Goal: Find specific page/section: Find specific page/section

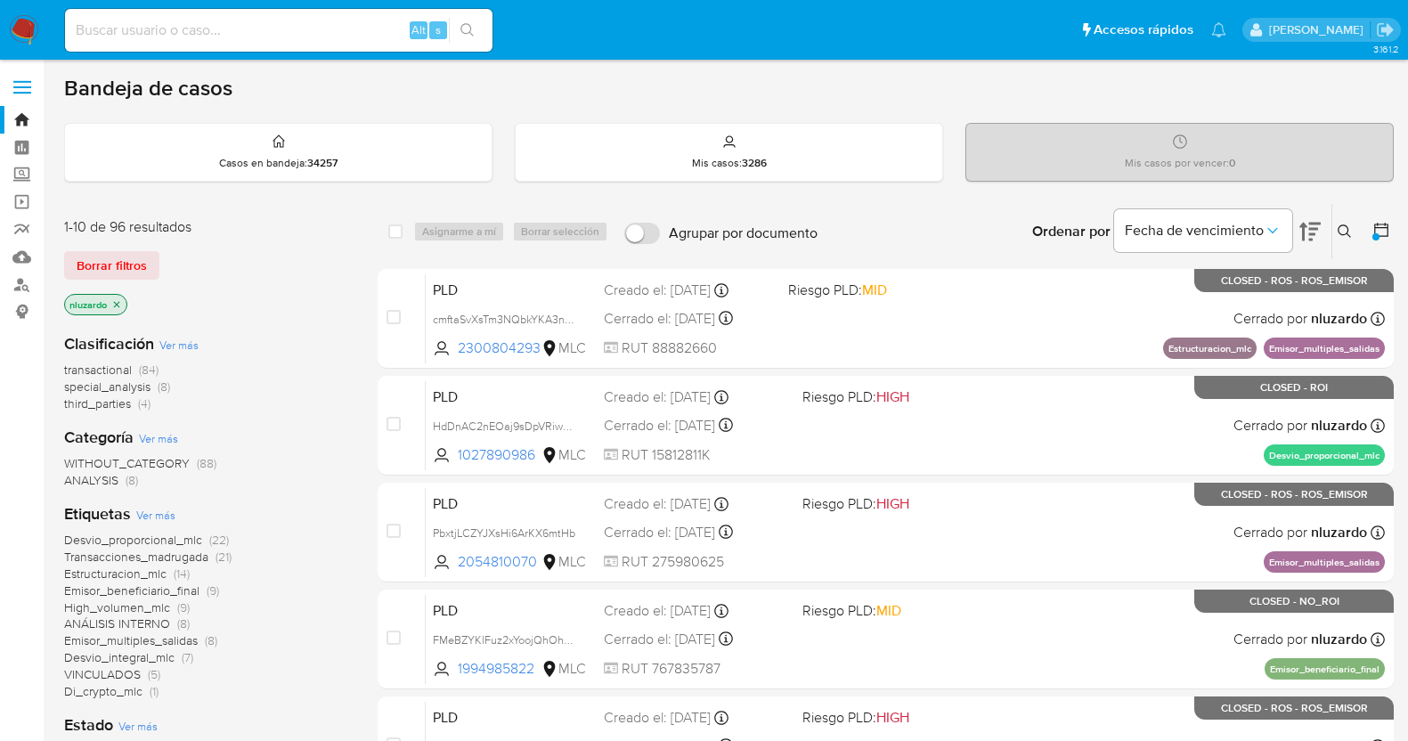
scroll to position [505, 0]
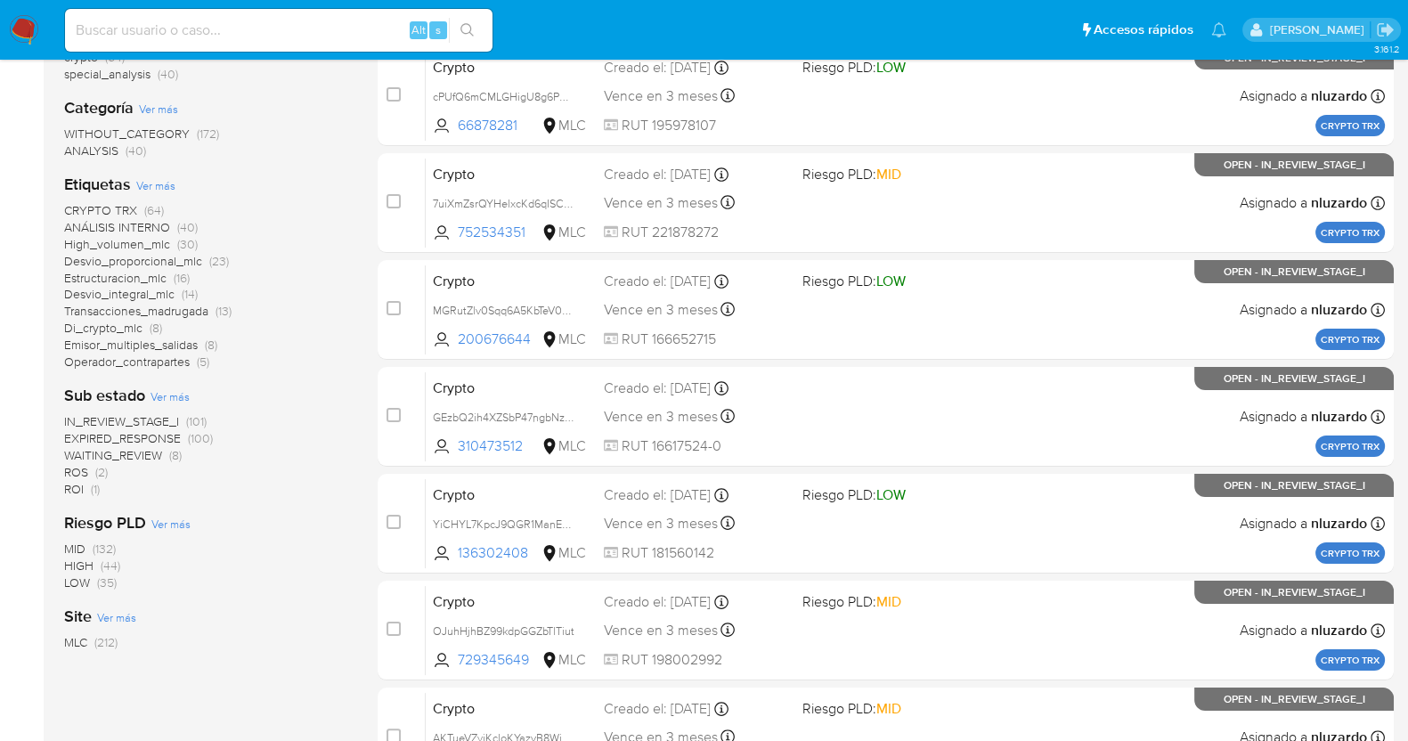
scroll to position [334, 0]
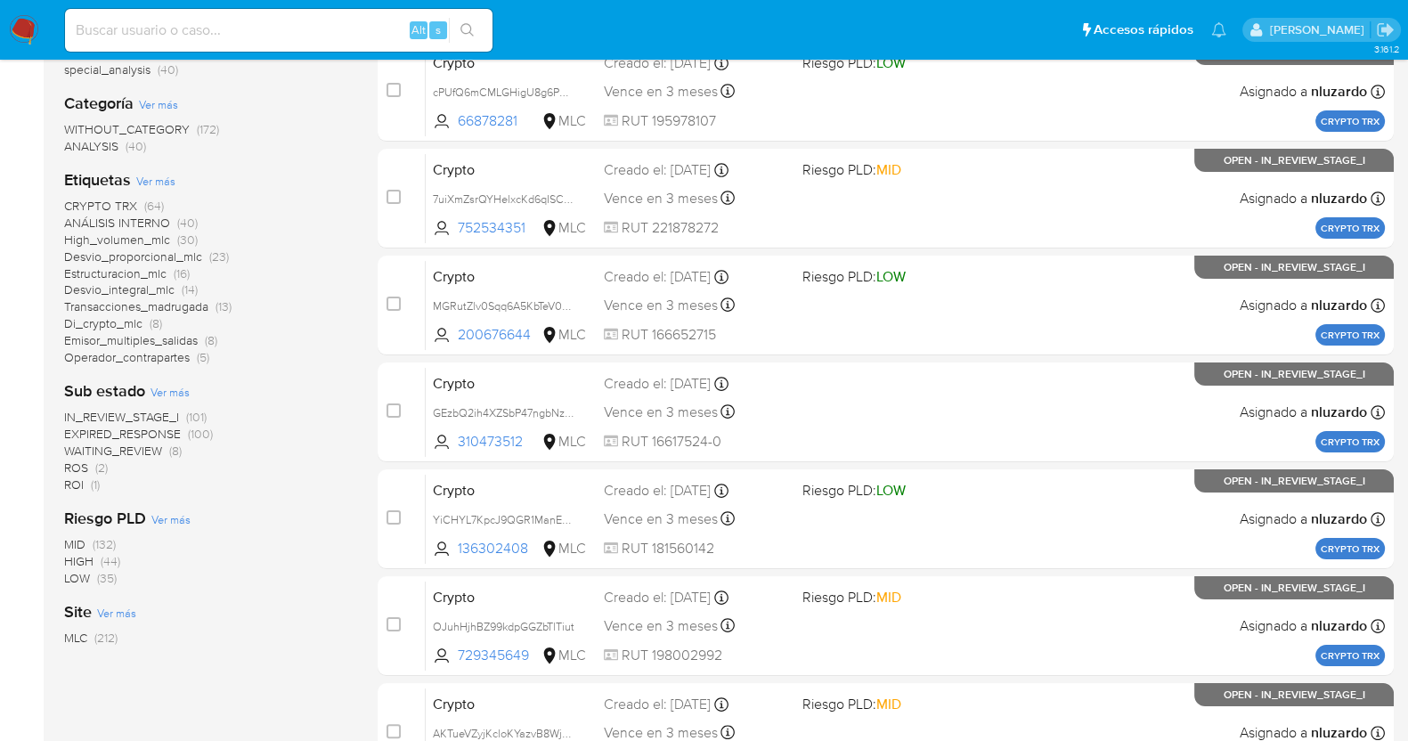
click at [89, 486] on span "ROI (1)" at bounding box center [82, 485] width 36 height 17
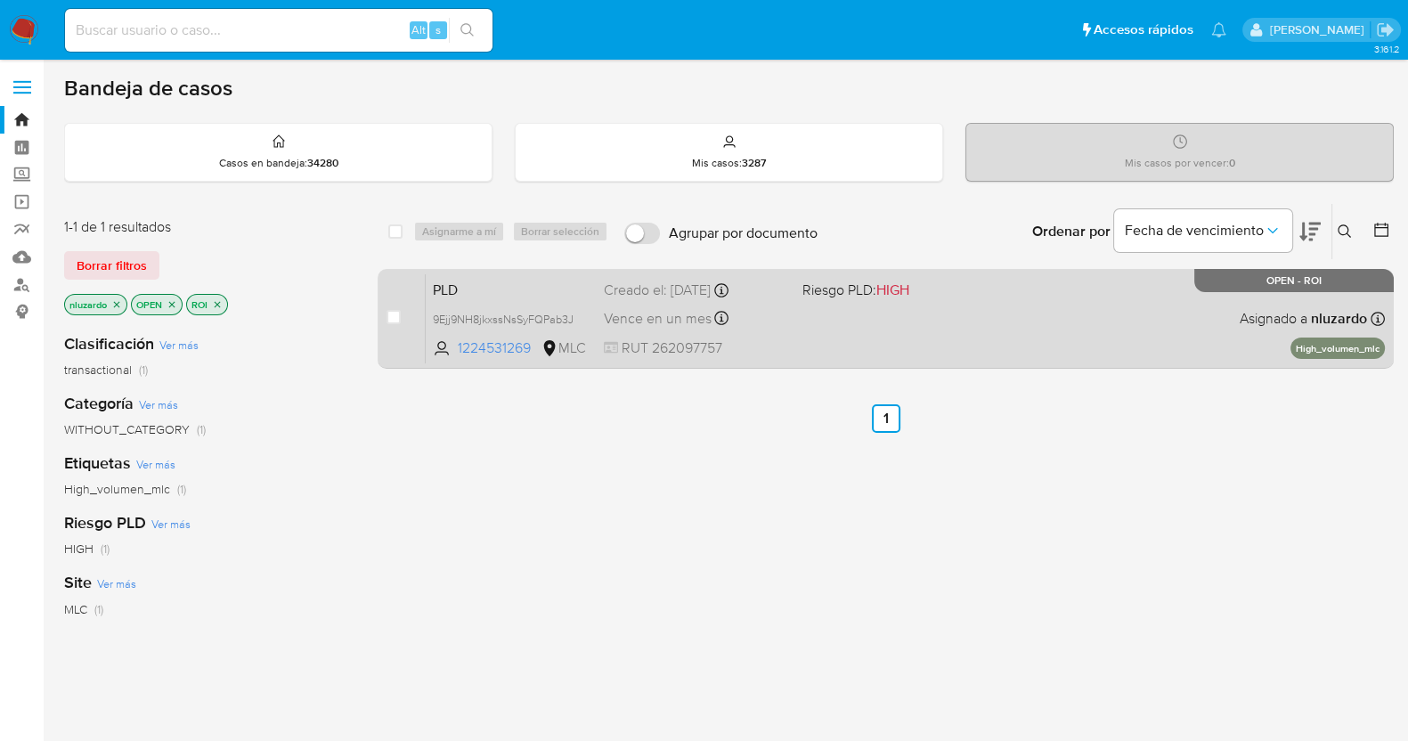
click at [780, 340] on span "RUT 262097757" at bounding box center [696, 348] width 184 height 20
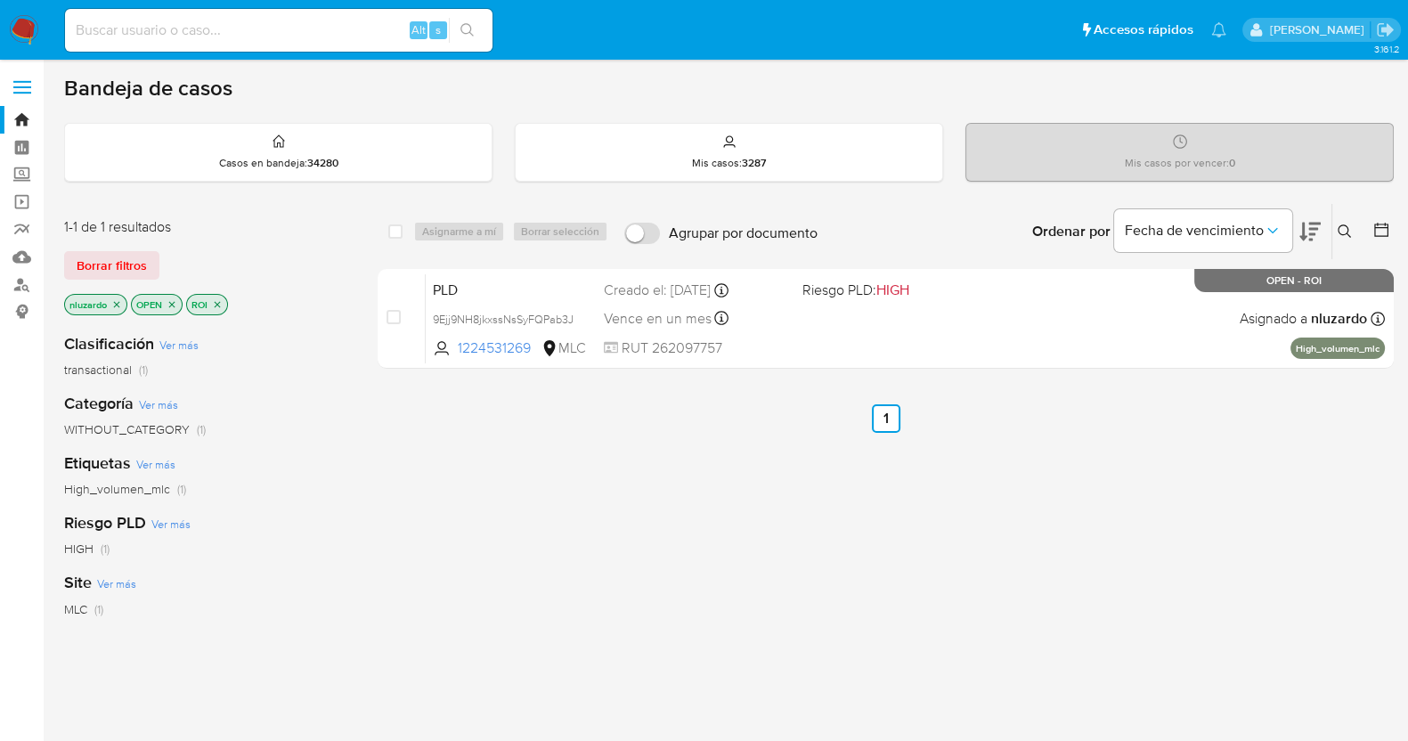
click at [224, 306] on p "ROI" at bounding box center [207, 305] width 40 height 20
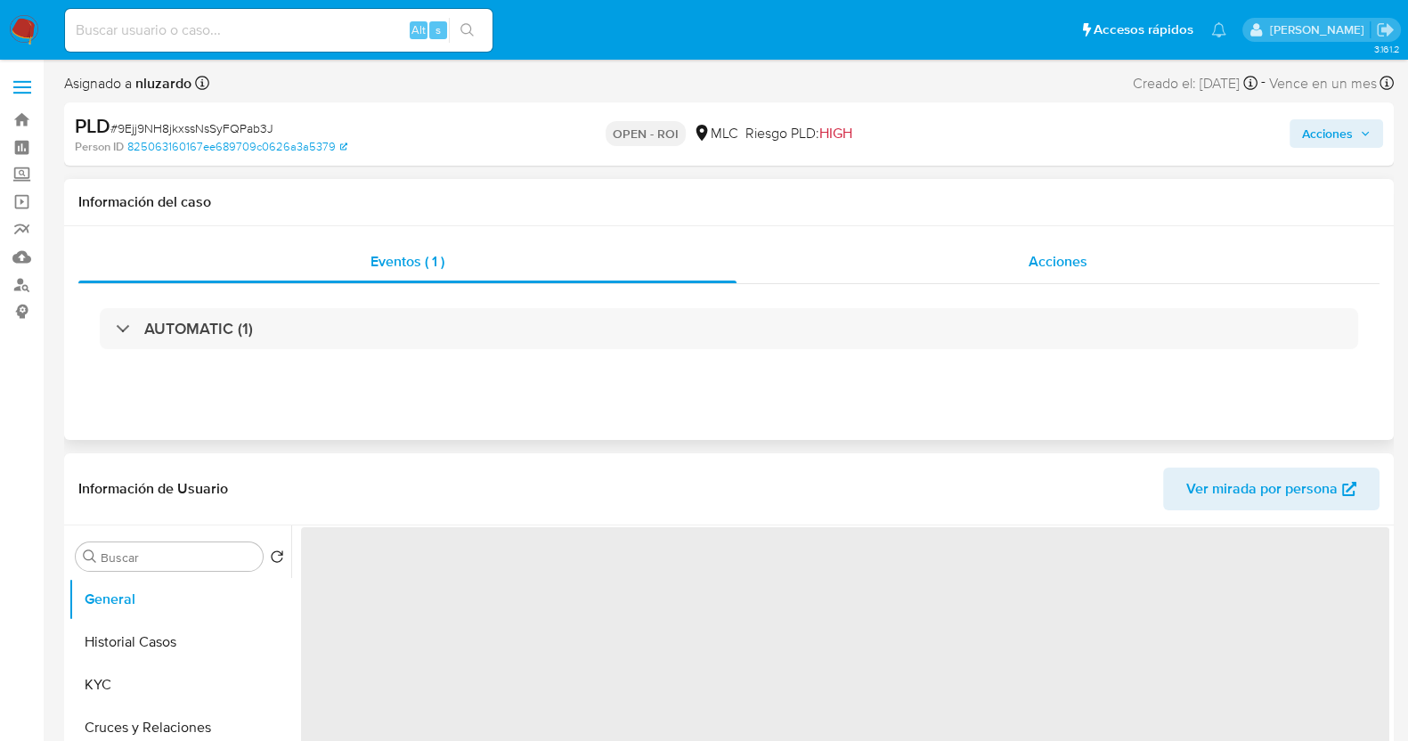
click at [1006, 259] on div "Acciones" at bounding box center [1058, 261] width 643 height 43
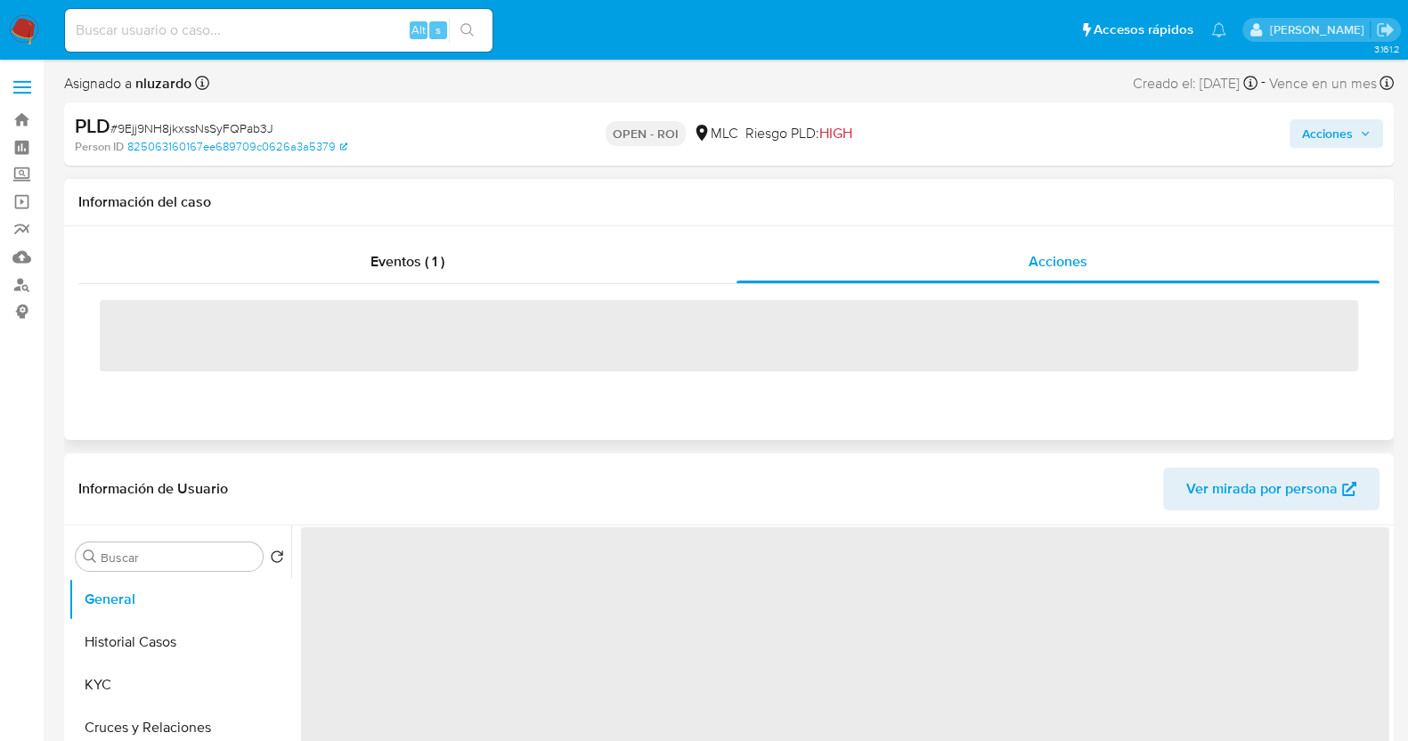
select select "10"
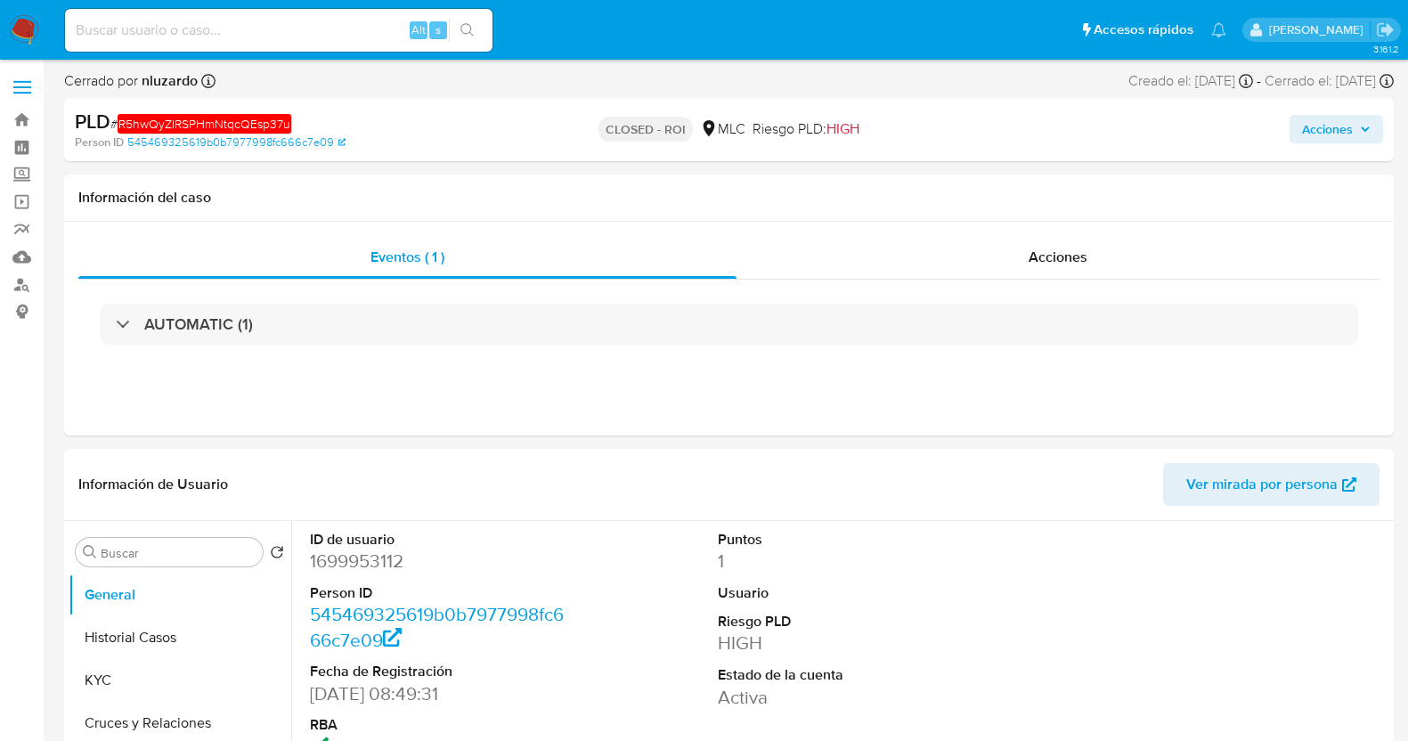
select select "10"
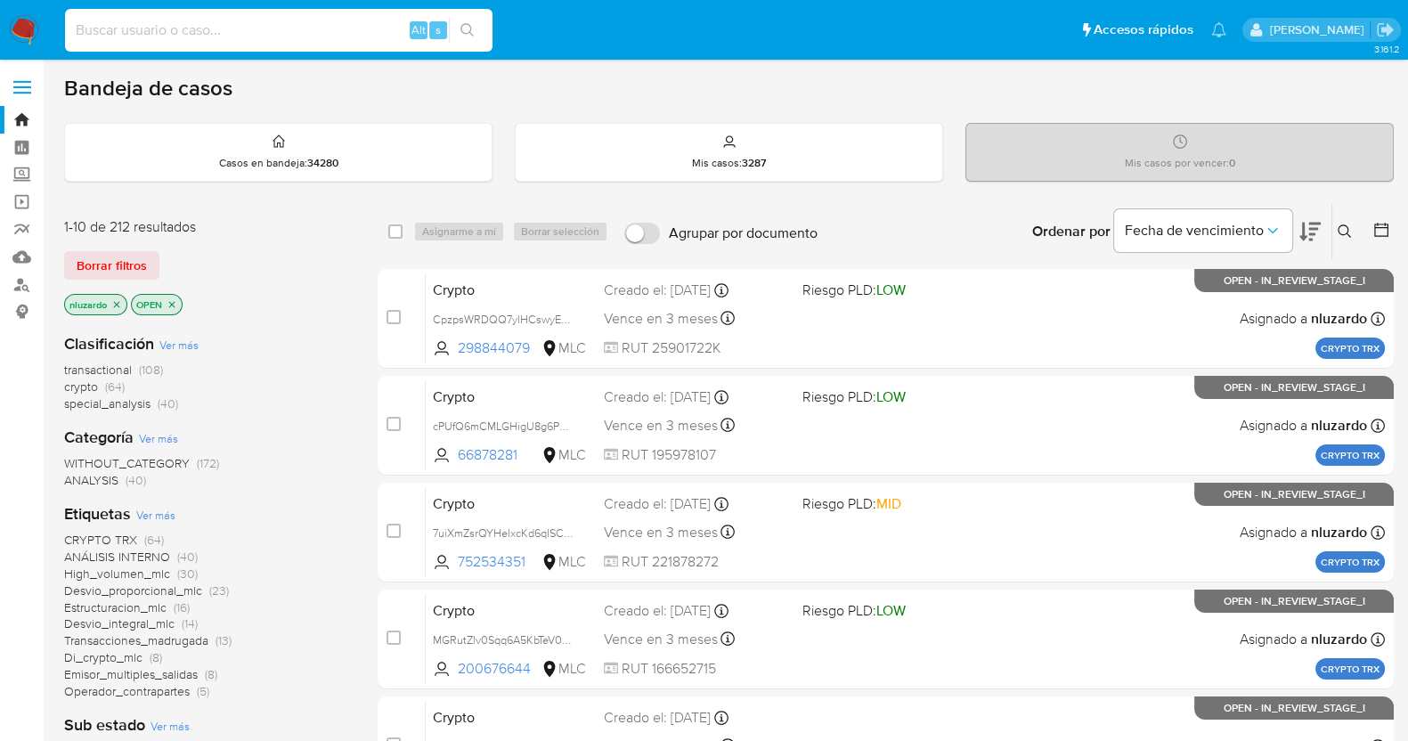
click at [330, 33] on input at bounding box center [279, 30] width 428 height 23
paste input "490798401"
type input "490798401"
click at [464, 30] on icon "search-icon" at bounding box center [467, 30] width 14 height 14
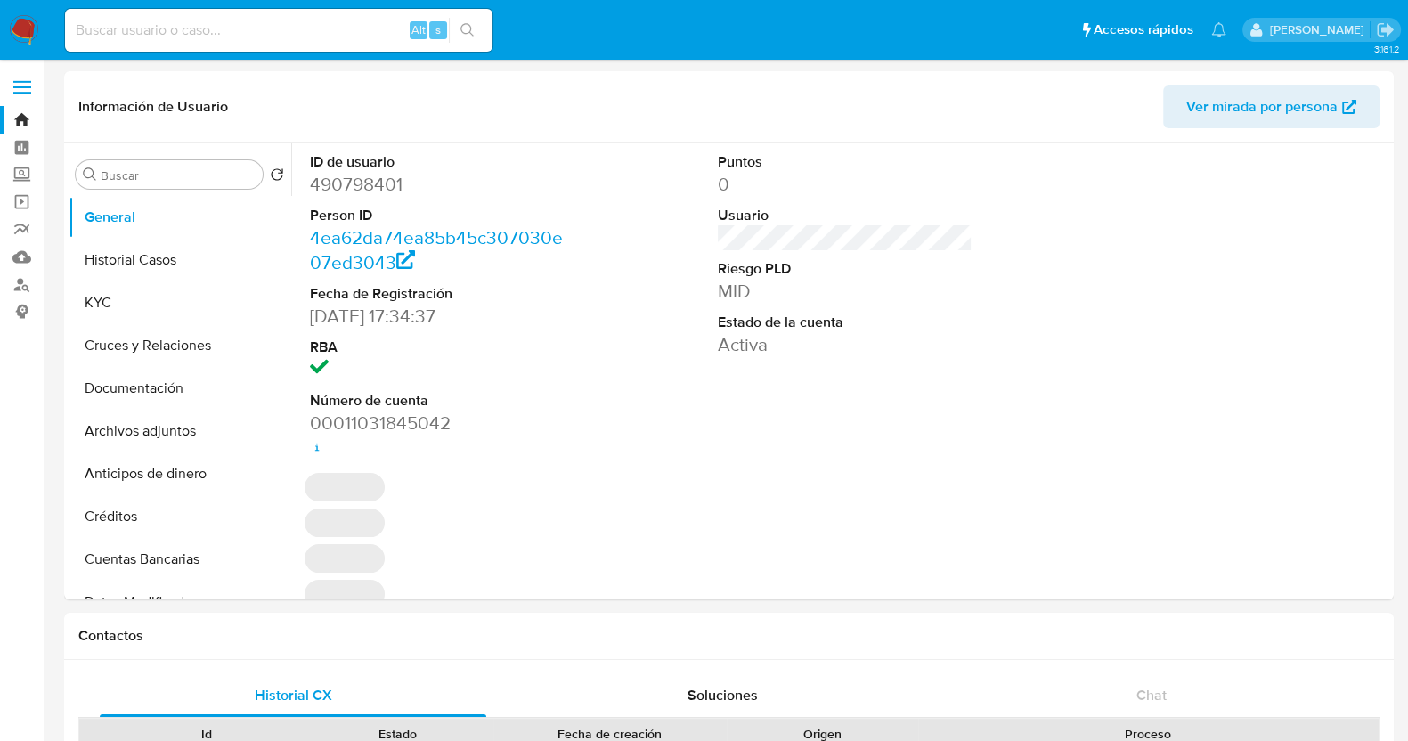
select select "10"
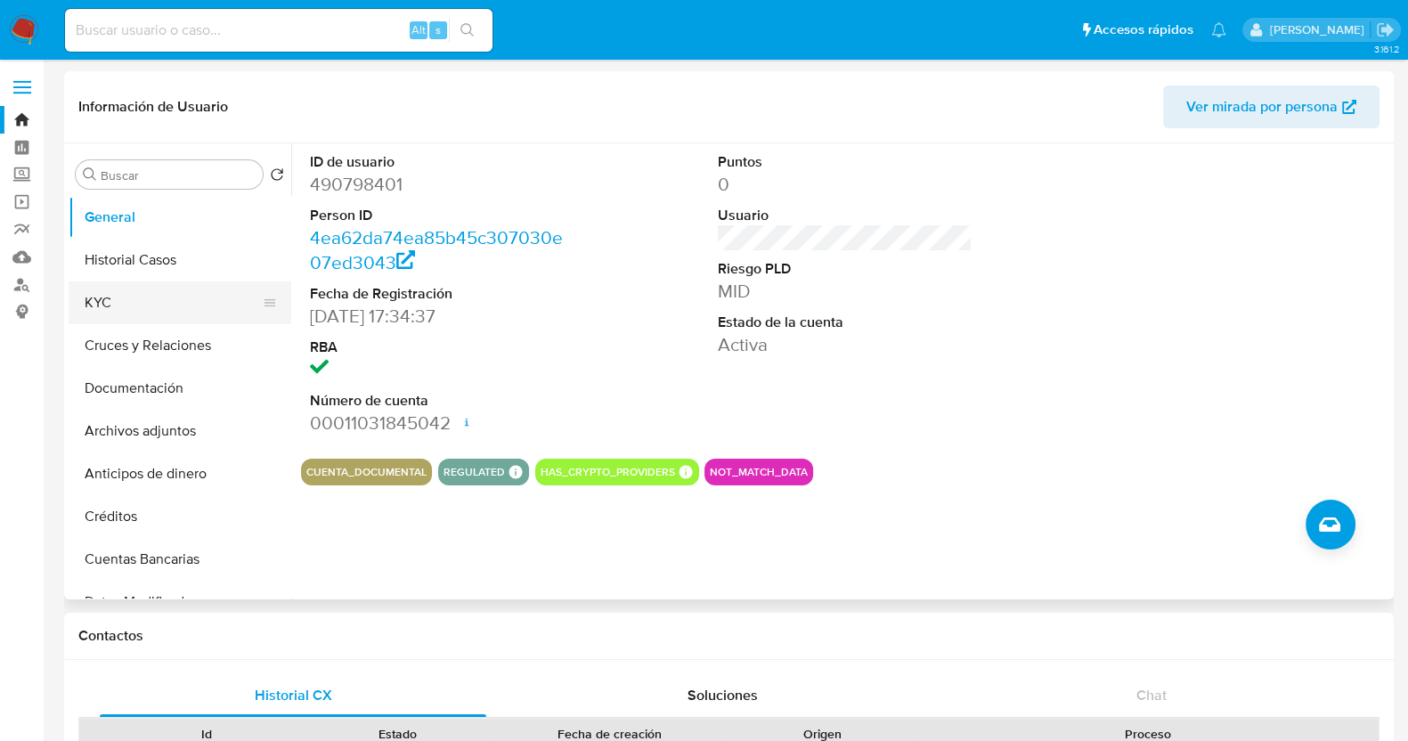
click at [94, 293] on button "KYC" at bounding box center [173, 302] width 208 height 43
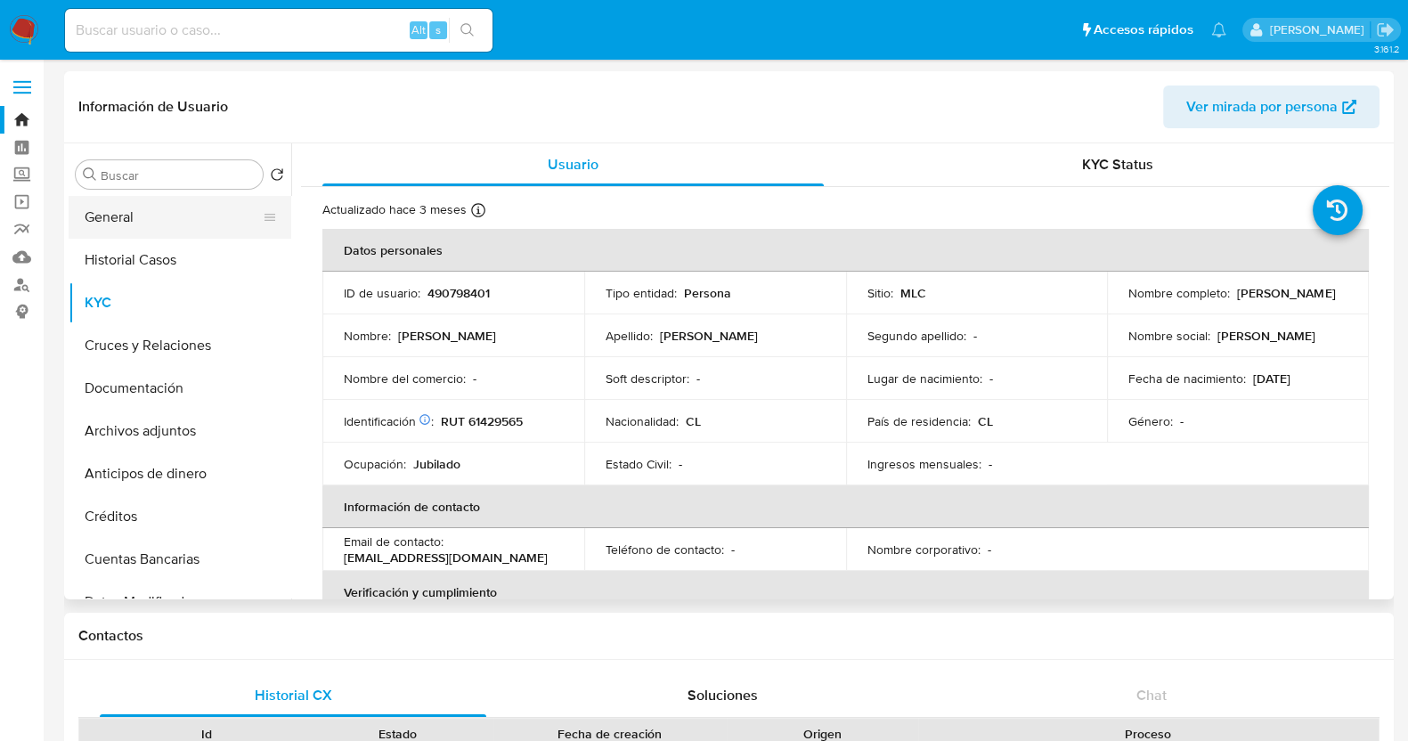
click at [130, 222] on button "General" at bounding box center [173, 217] width 208 height 43
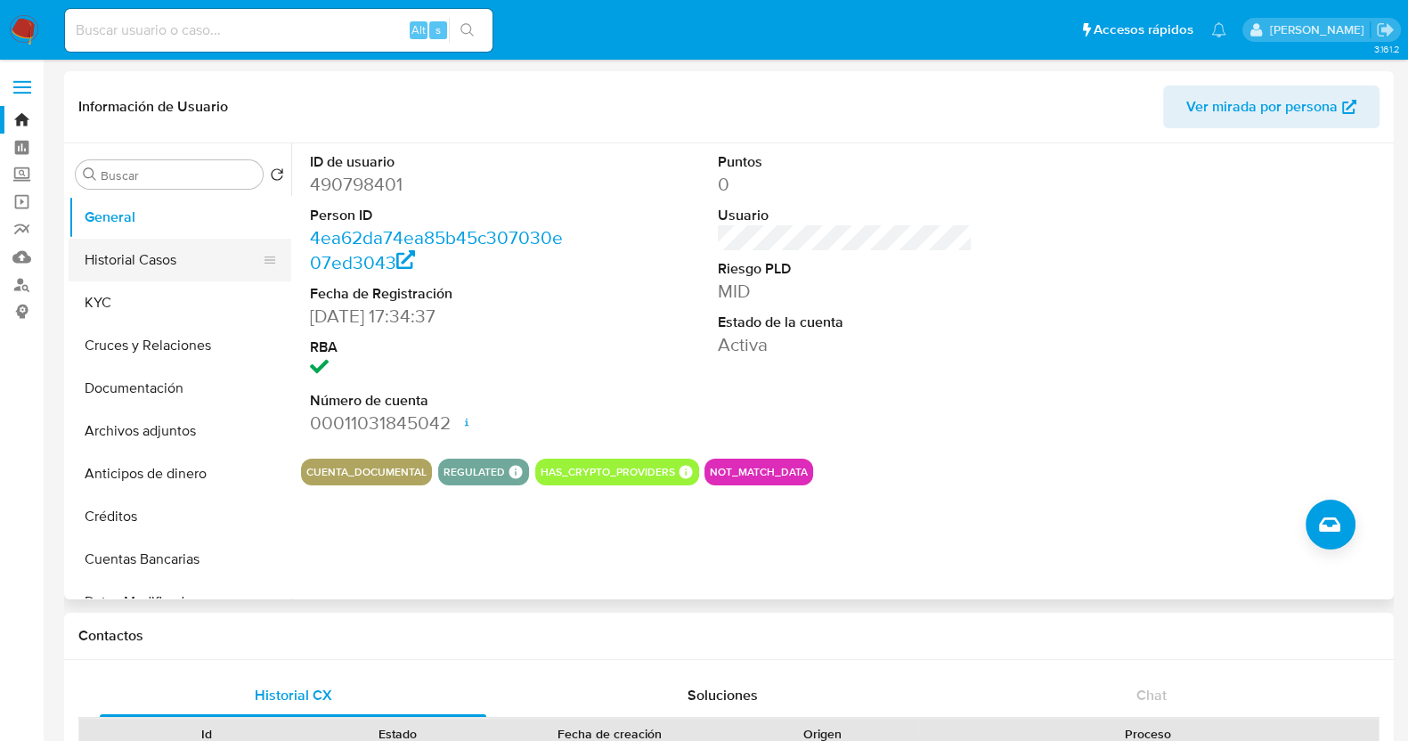
click at [99, 251] on button "Historial Casos" at bounding box center [173, 260] width 208 height 43
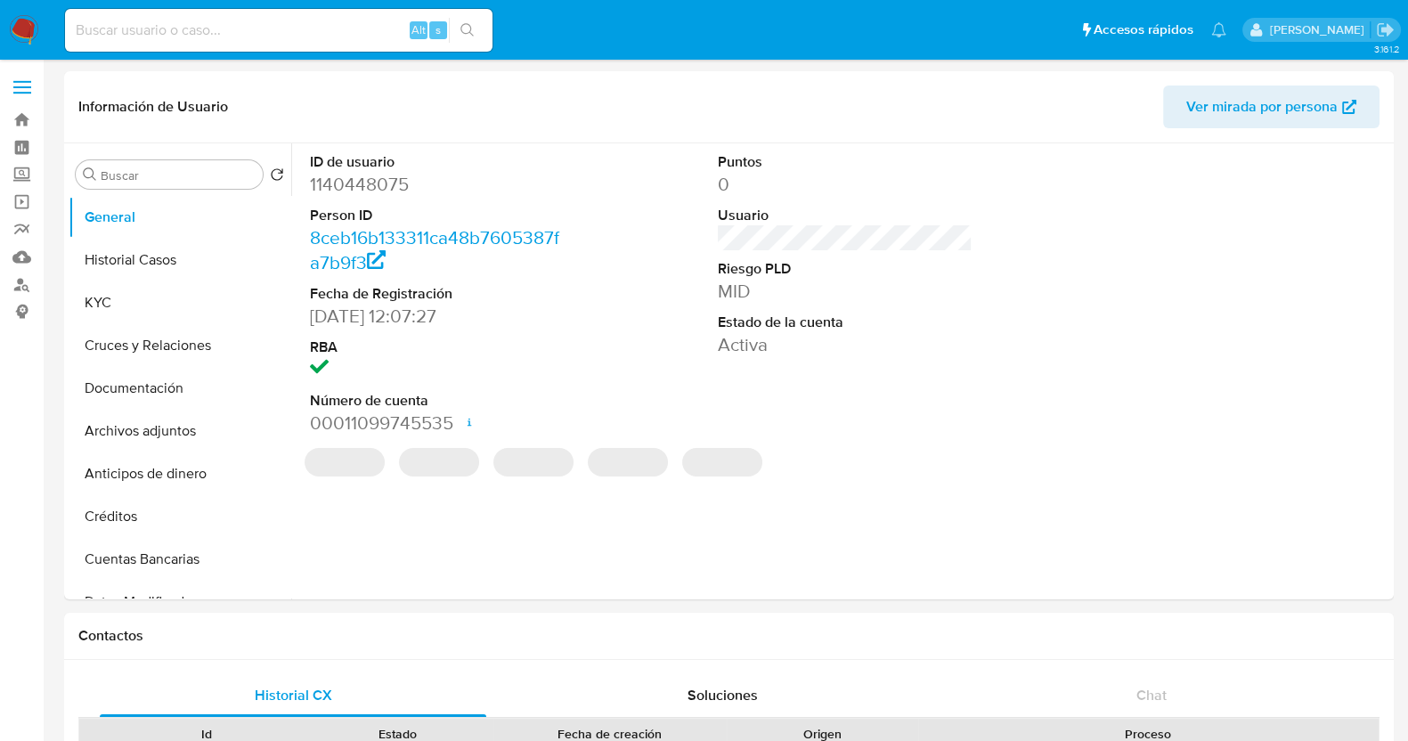
select select "10"
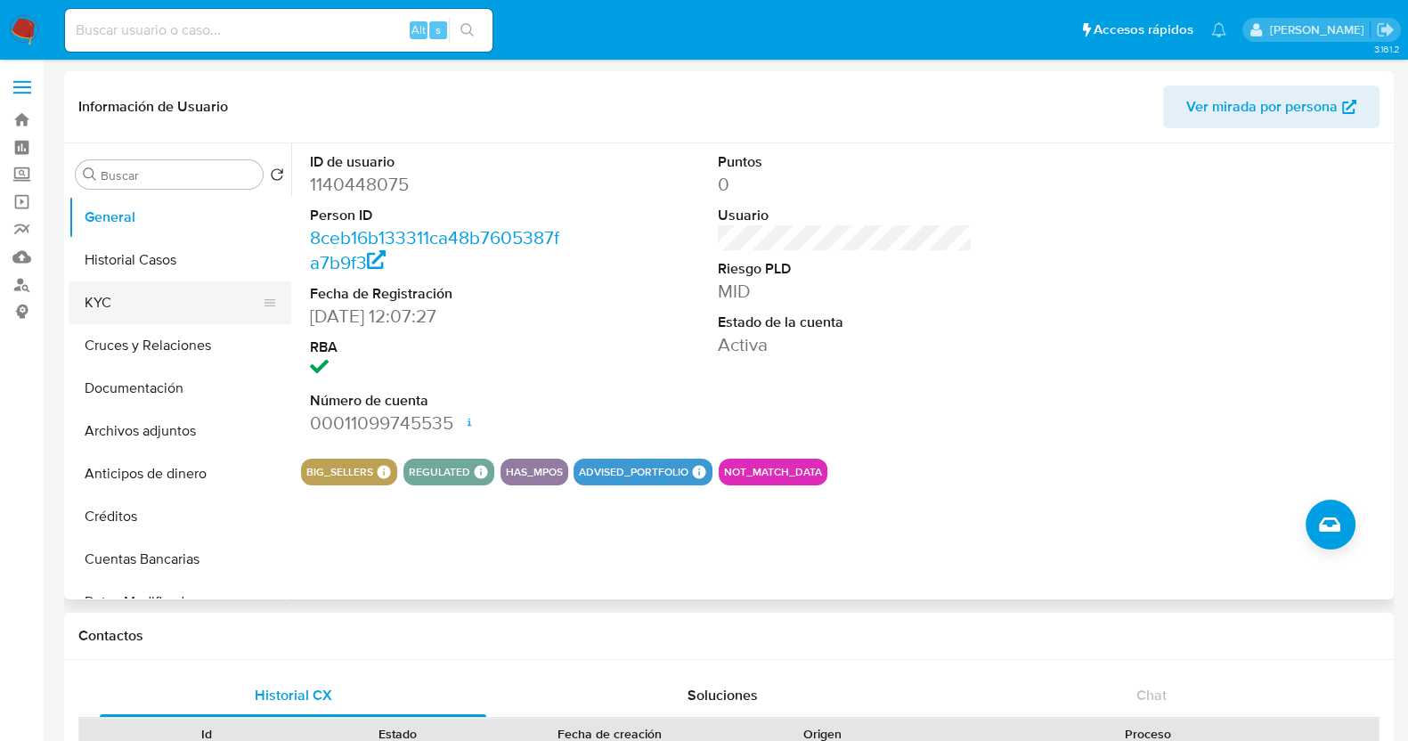
click at [159, 281] on button "KYC" at bounding box center [173, 302] width 208 height 43
